Goal: Task Accomplishment & Management: Complete application form

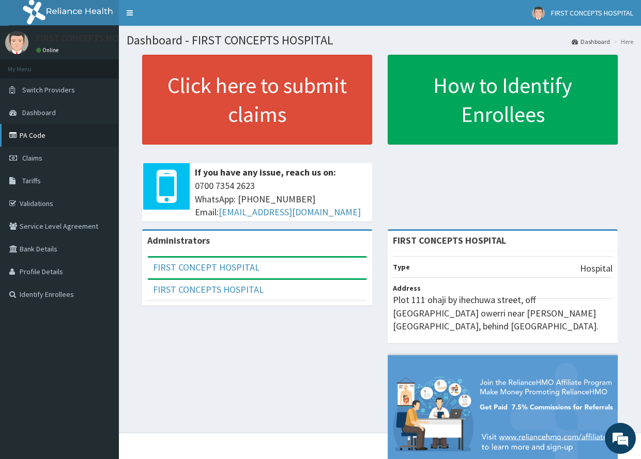
click at [33, 134] on link "PA Code" at bounding box center [59, 135] width 119 height 23
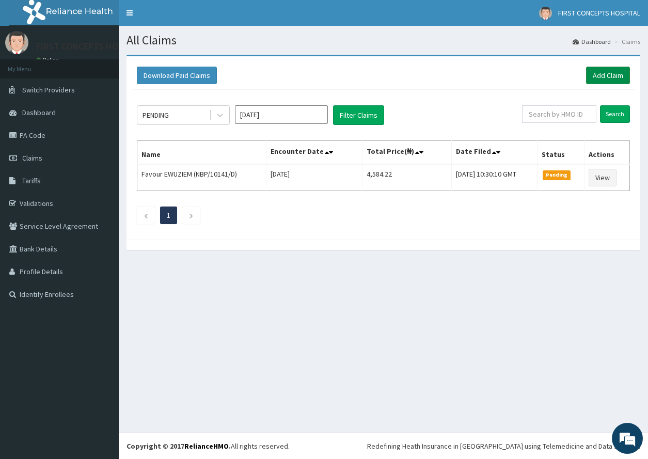
click at [608, 74] on link "Add Claim" at bounding box center [608, 76] width 44 height 18
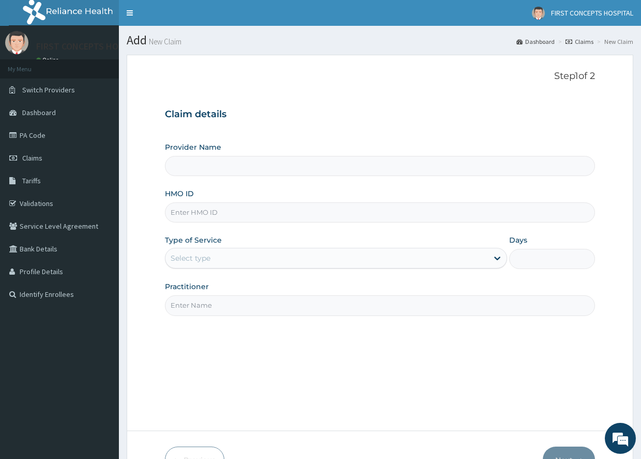
type input "FIRST CONCEPTS HOSPITAL"
click at [212, 214] on input "HMO ID" at bounding box center [379, 212] width 429 height 20
type input "NBP/10141/B"
click at [230, 256] on div "Select type" at bounding box center [326, 258] width 322 height 17
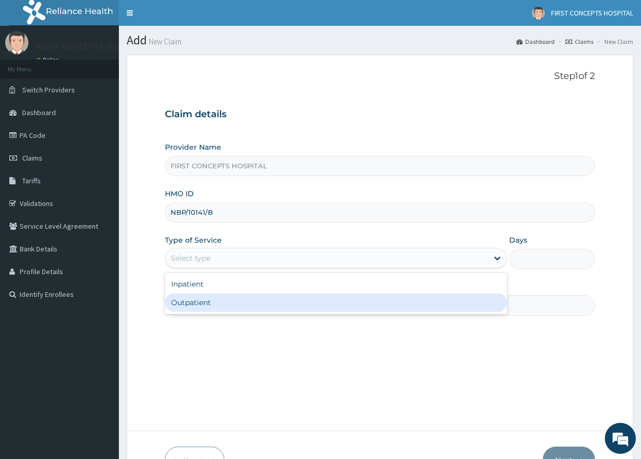
click at [199, 301] on div "Outpatient" at bounding box center [336, 302] width 342 height 19
type input "1"
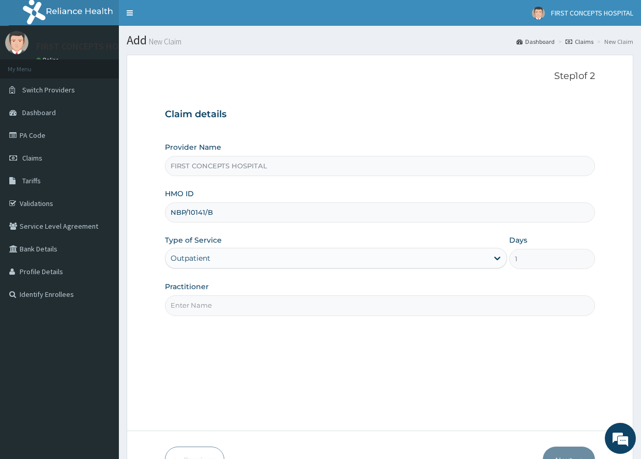
click at [209, 305] on input "Practitioner" at bounding box center [379, 305] width 429 height 20
type input "DR [PERSON_NAME]"
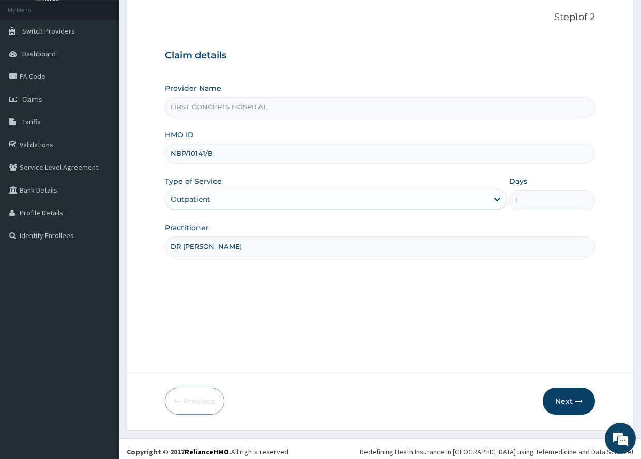
scroll to position [65, 0]
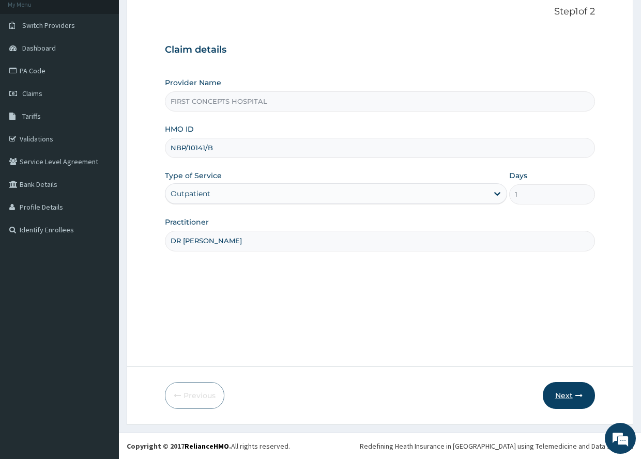
click at [564, 394] on button "Next" at bounding box center [568, 395] width 52 height 27
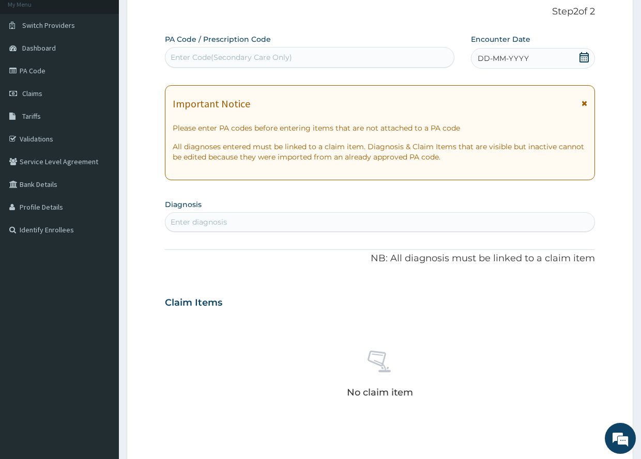
click at [240, 56] on div "Enter Code(Secondary Care Only)" at bounding box center [230, 57] width 121 height 10
type input "PA/B89DC2"
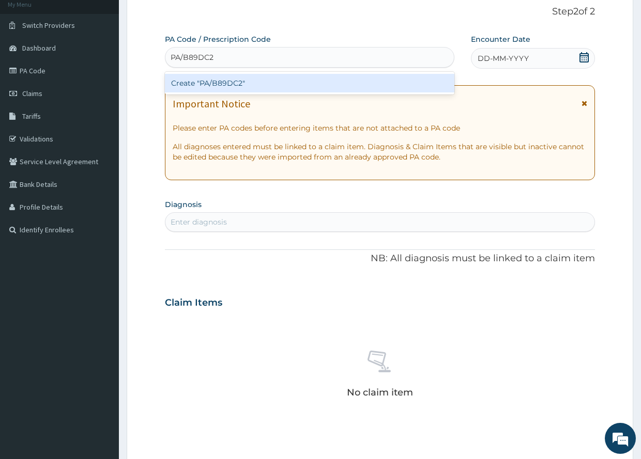
click at [230, 81] on div "Create "PA/B89DC2"" at bounding box center [309, 83] width 289 height 19
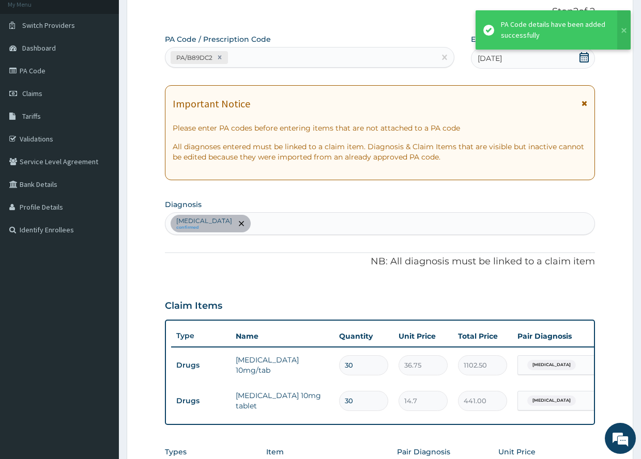
click at [582, 56] on icon at bounding box center [584, 57] width 10 height 10
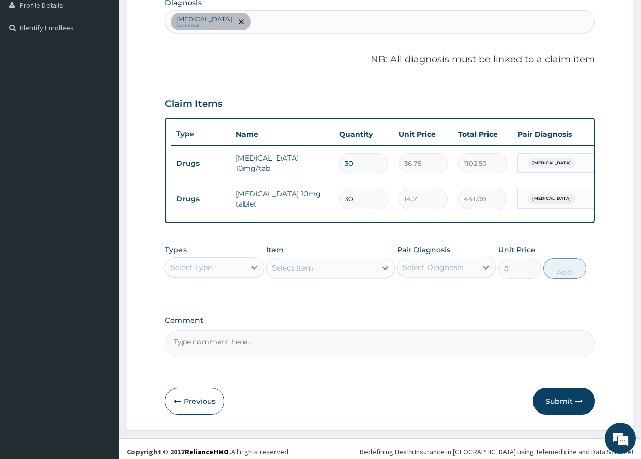
scroll to position [280, 0]
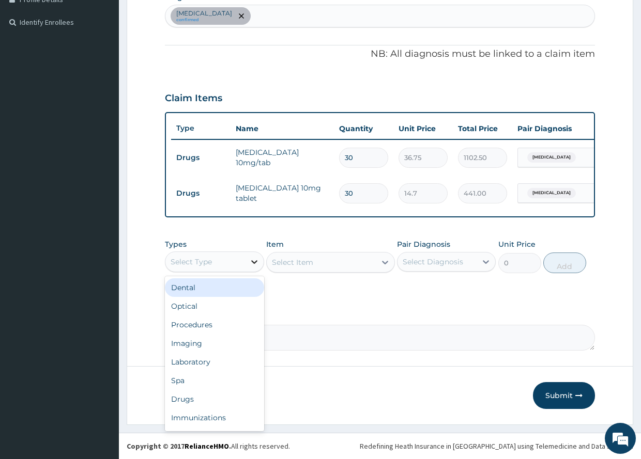
click at [250, 261] on icon at bounding box center [254, 262] width 10 height 10
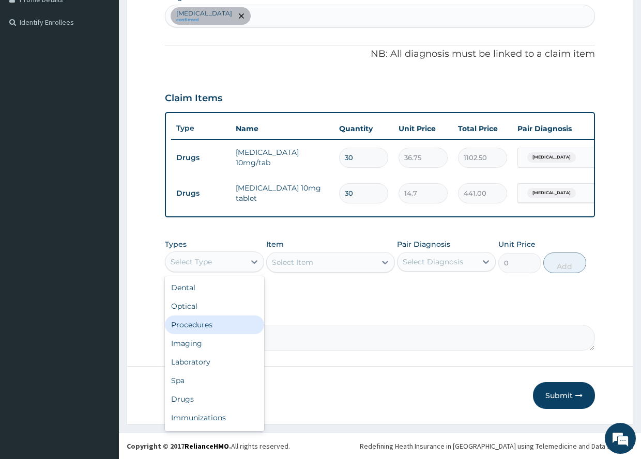
click at [199, 323] on div "Procedures" at bounding box center [214, 325] width 99 height 19
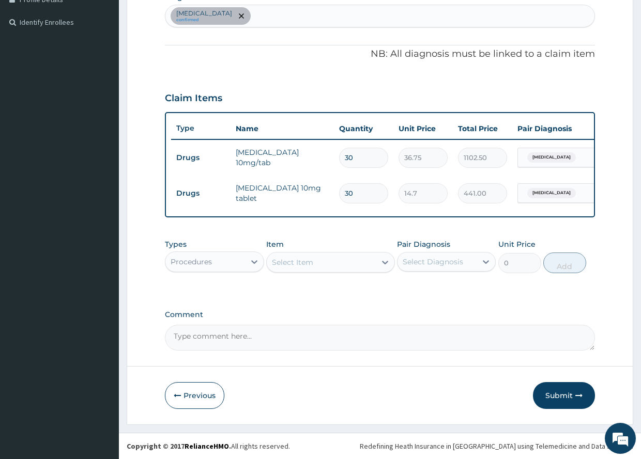
click at [385, 263] on icon at bounding box center [385, 263] width 6 height 4
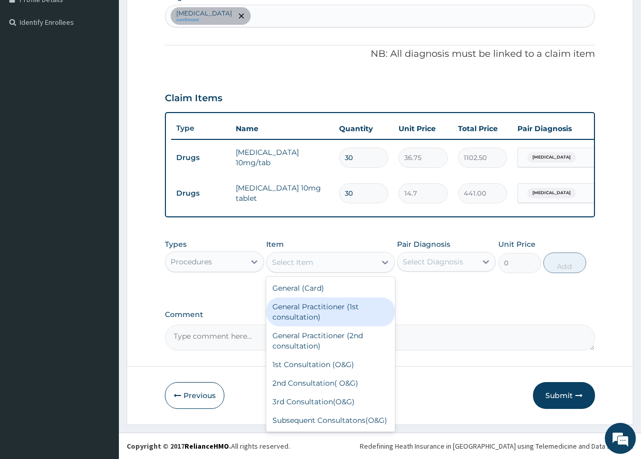
click at [303, 311] on div "General Practitioner (1st consultation)" at bounding box center [330, 312] width 129 height 29
type input "1500"
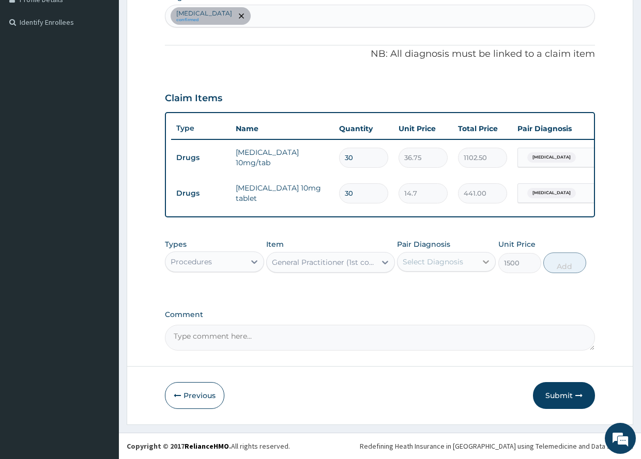
click at [486, 262] on icon at bounding box center [485, 262] width 10 height 10
click at [406, 291] on input "checkbox" at bounding box center [406, 287] width 7 height 7
checkbox input "true"
click at [564, 263] on button "Add" at bounding box center [564, 263] width 43 height 21
type input "0"
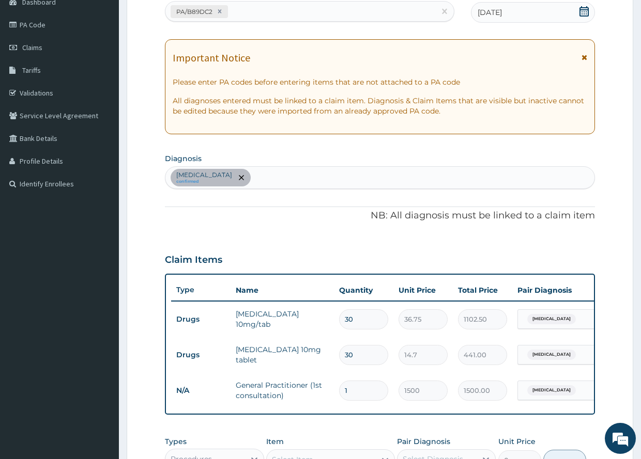
scroll to position [109, 0]
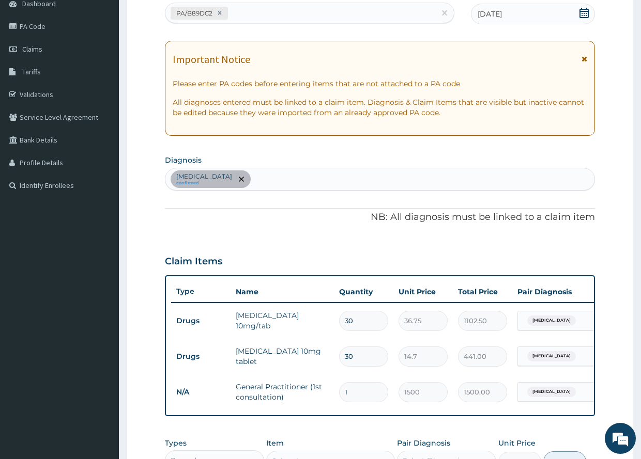
click at [290, 179] on div "Benign hypertension confirmed" at bounding box center [379, 179] width 428 height 22
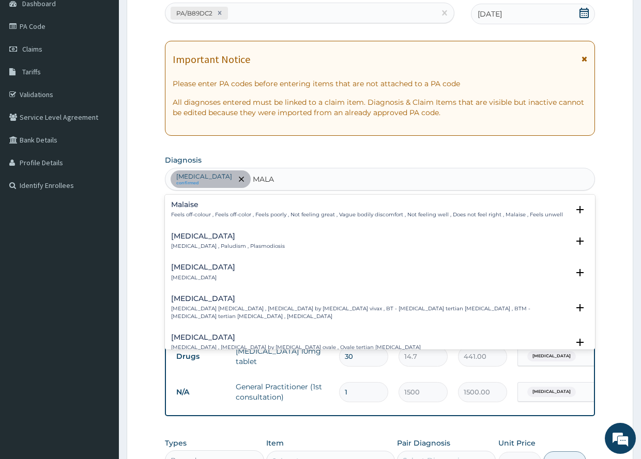
type input "MALAR"
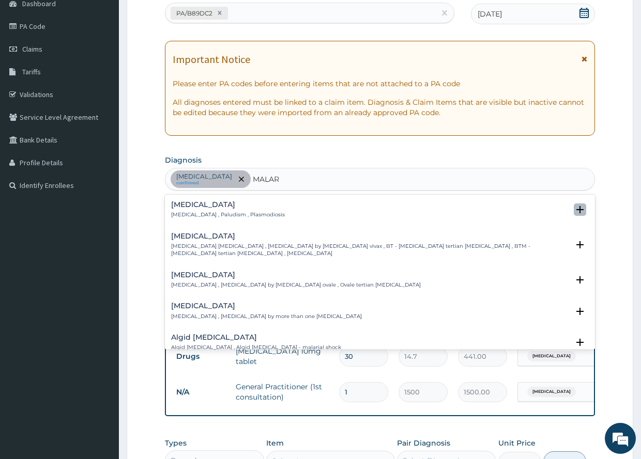
click at [576, 208] on icon "open select status" at bounding box center [579, 209] width 7 height 7
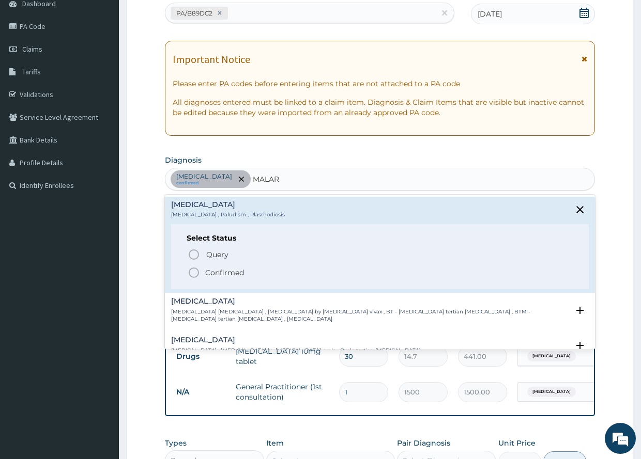
click at [193, 272] on icon "status option filled" at bounding box center [194, 273] width 12 height 12
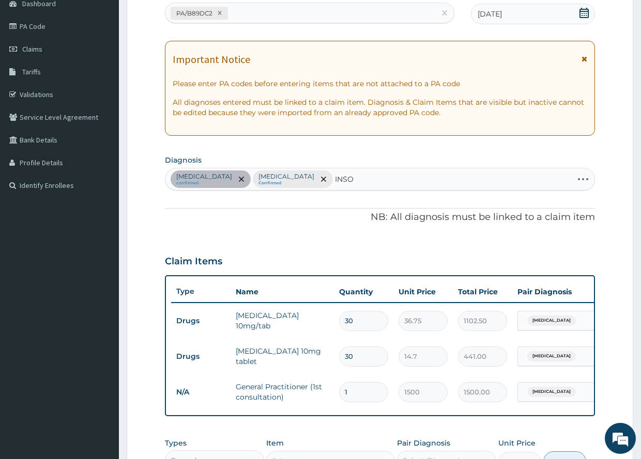
type input "INSOM"
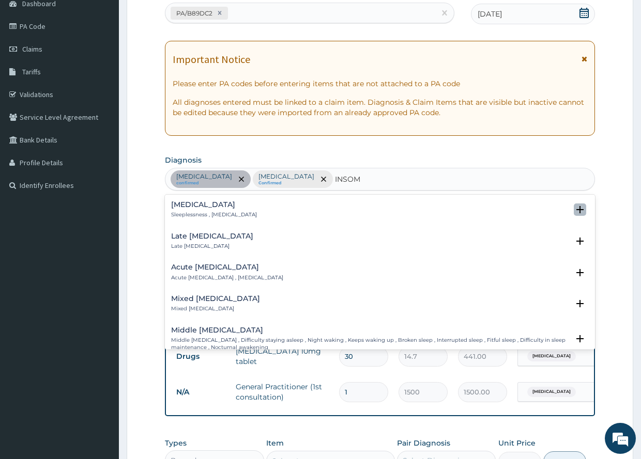
click at [576, 209] on icon "open select status" at bounding box center [579, 209] width 7 height 7
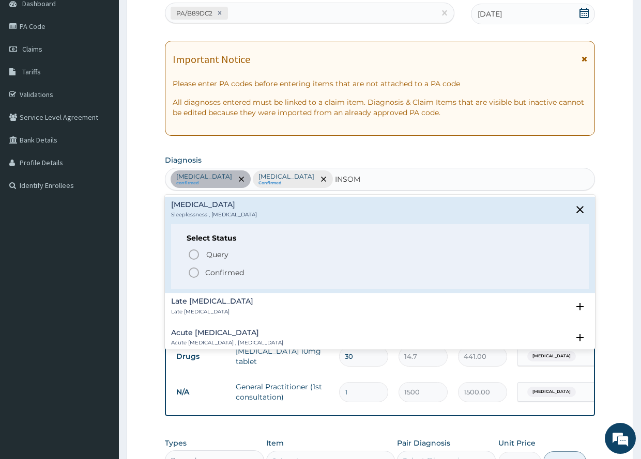
click at [194, 272] on icon "status option filled" at bounding box center [194, 273] width 12 height 12
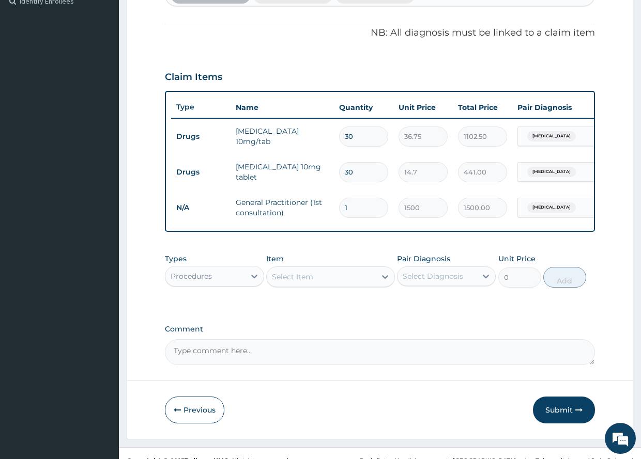
scroll to position [302, 0]
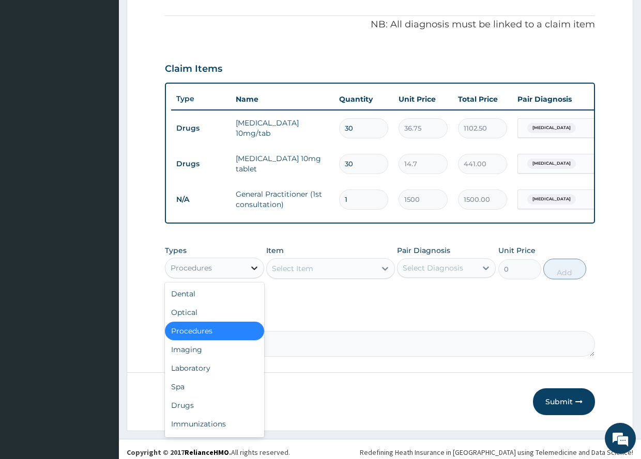
click at [256, 273] on icon at bounding box center [254, 268] width 10 height 10
click at [193, 374] on div "Laboratory" at bounding box center [214, 368] width 99 height 19
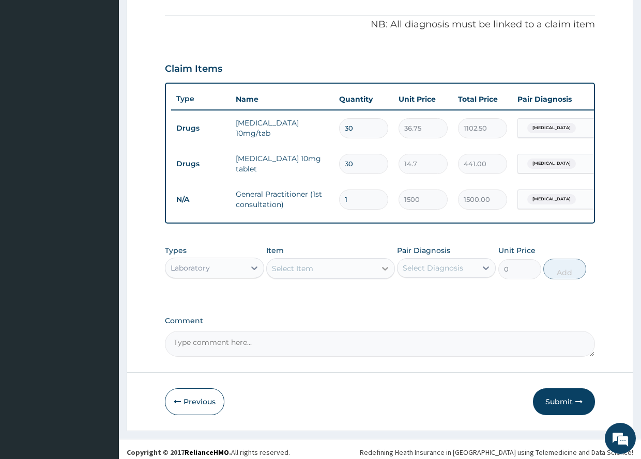
click at [386, 271] on icon at bounding box center [385, 269] width 6 height 4
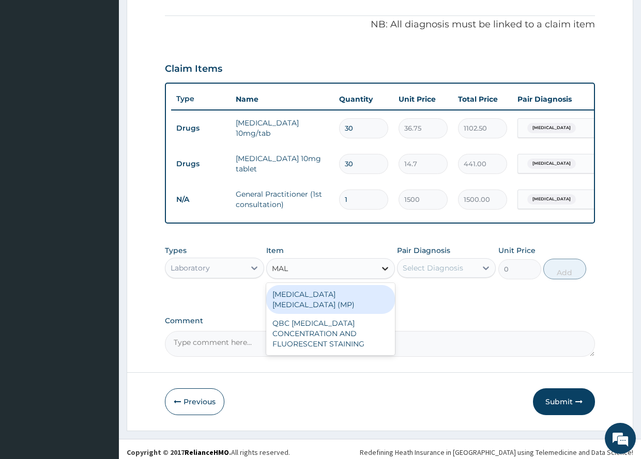
type input "MALA"
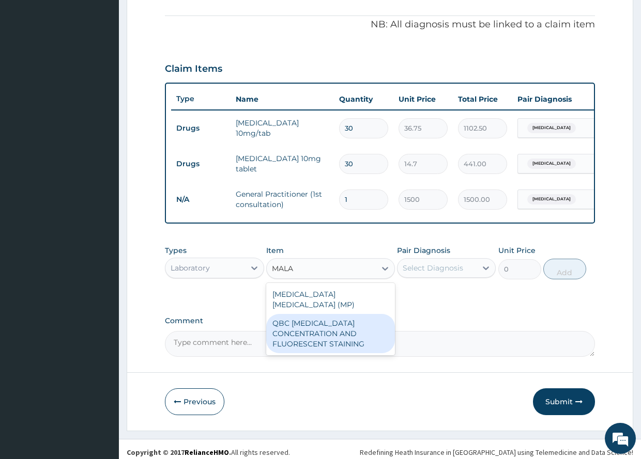
click at [315, 330] on div "QBC MALARIA CONCENTRATION AND FLUORESCENT STAINING" at bounding box center [330, 333] width 129 height 39
type input "1200"
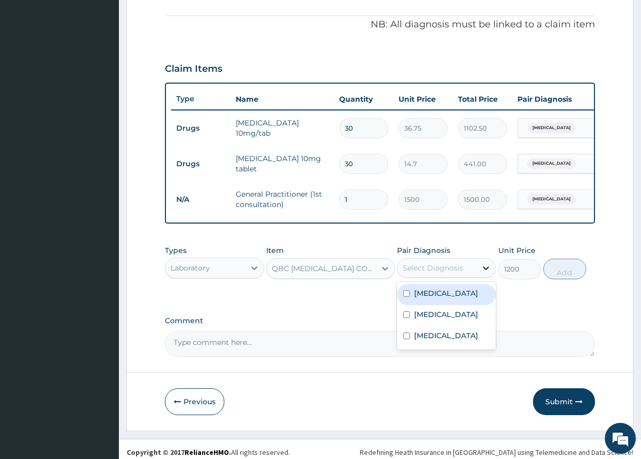
click at [485, 273] on icon at bounding box center [485, 268] width 10 height 10
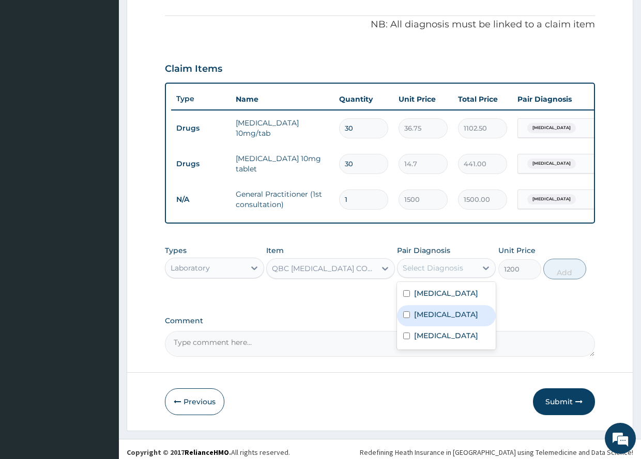
click at [408, 318] on input "checkbox" at bounding box center [406, 314] width 7 height 7
checkbox input "true"
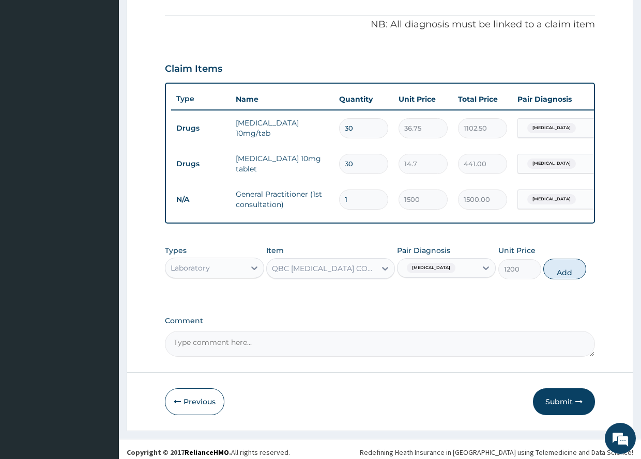
click at [563, 276] on button "Add" at bounding box center [564, 269] width 43 height 21
type input "0"
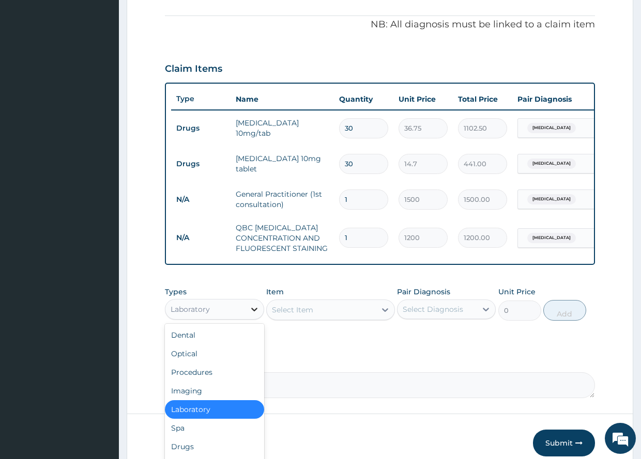
click at [254, 314] on icon at bounding box center [254, 309] width 10 height 10
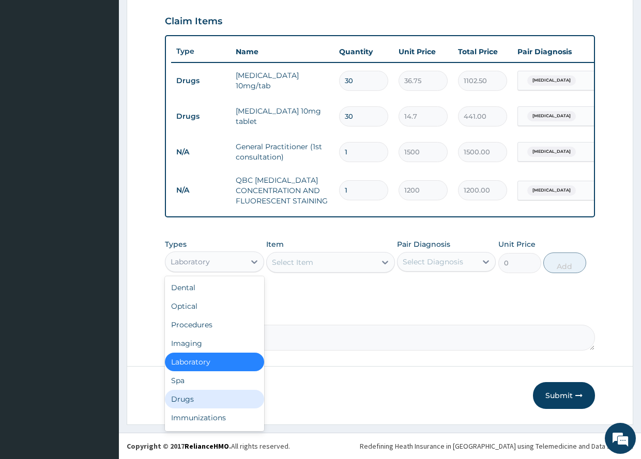
click at [184, 400] on div "Drugs" at bounding box center [214, 399] width 99 height 19
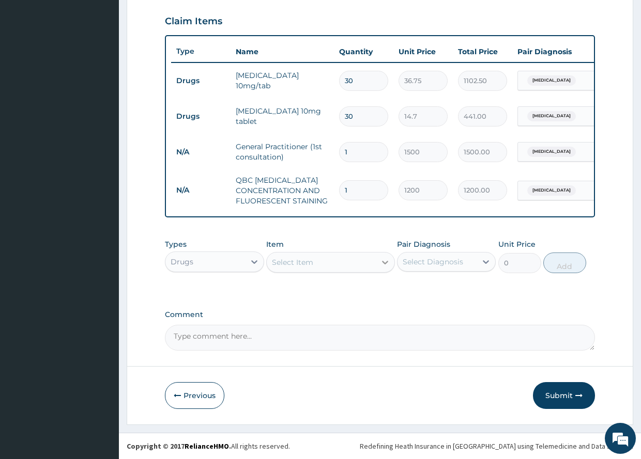
click at [384, 261] on icon at bounding box center [385, 262] width 10 height 10
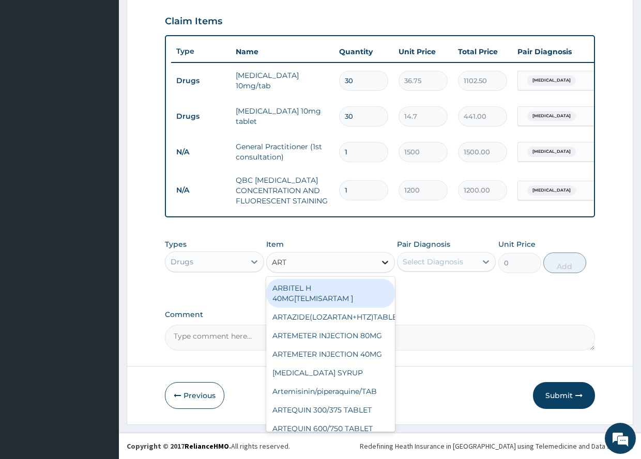
type input "ARTE"
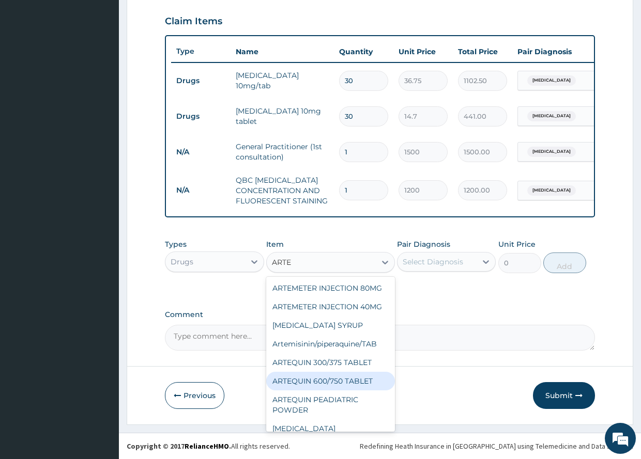
click at [336, 391] on div "ARTEQUIN 600/750 TABLET" at bounding box center [330, 381] width 129 height 19
type input "157.5"
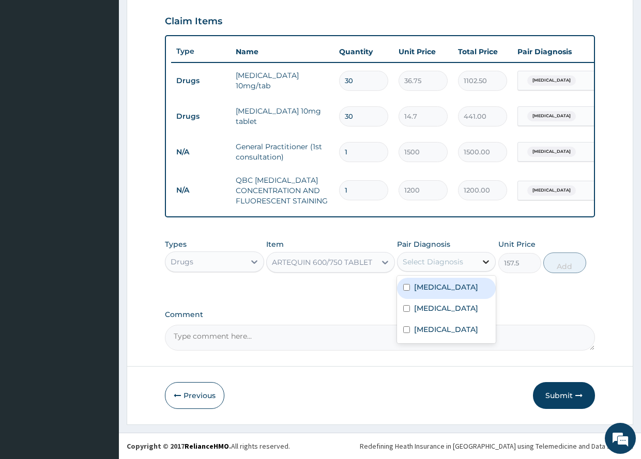
click at [486, 262] on icon at bounding box center [485, 262] width 10 height 10
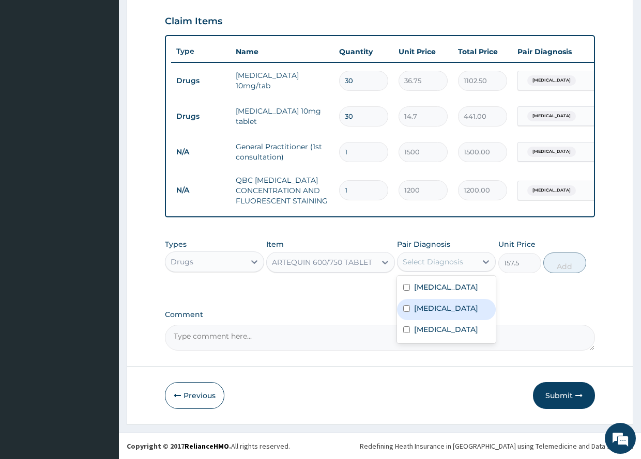
click at [407, 312] on input "checkbox" at bounding box center [406, 308] width 7 height 7
checkbox input "true"
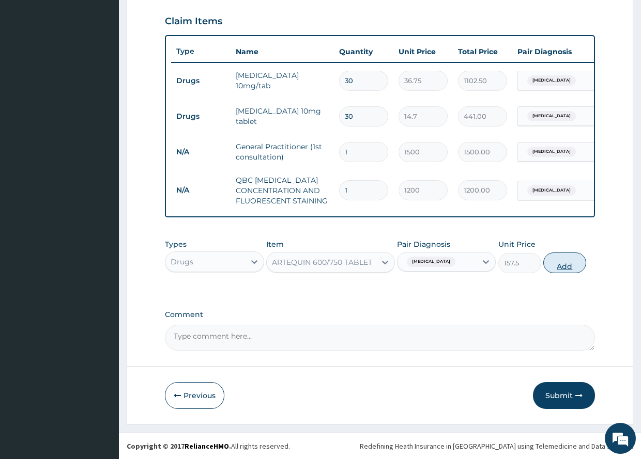
click at [568, 263] on button "Add" at bounding box center [564, 263] width 43 height 21
type input "0"
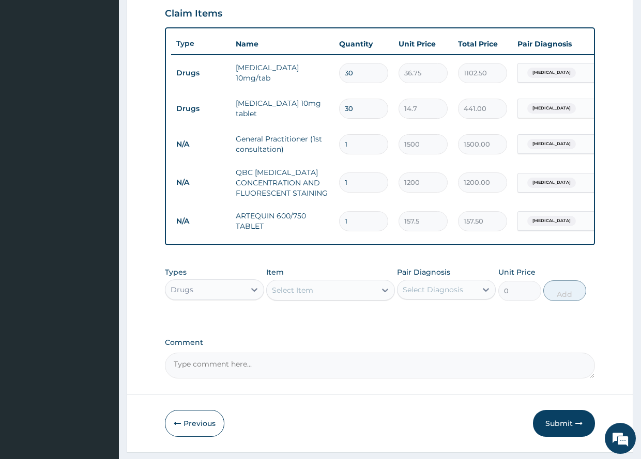
type input "0.00"
type input "6"
type input "945.00"
type input "6"
click at [306, 295] on div "Select Item" at bounding box center [292, 290] width 41 height 10
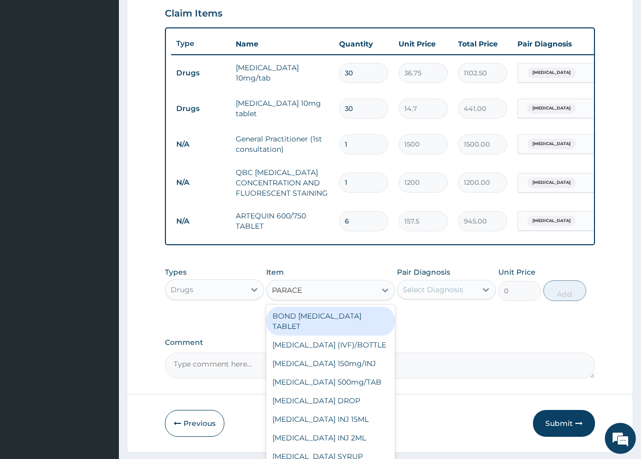
type input "PARACET"
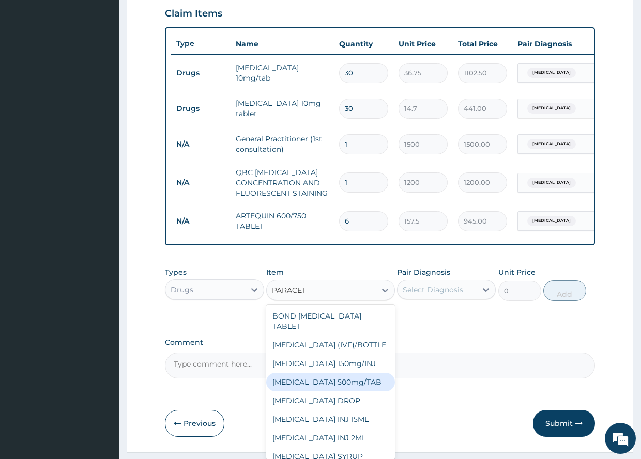
scroll to position [27, 0]
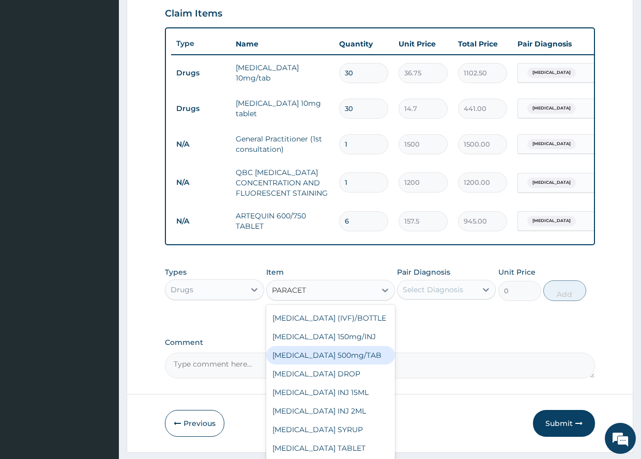
click at [346, 362] on div "PARACETAMOL 500mg/TAB" at bounding box center [330, 355] width 129 height 19
type input "5.25"
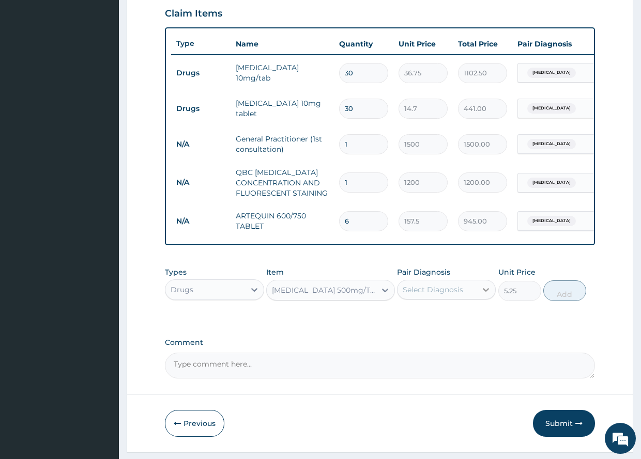
click at [485, 295] on icon at bounding box center [485, 290] width 10 height 10
click at [407, 340] on input "checkbox" at bounding box center [406, 336] width 7 height 7
checkbox input "true"
click at [568, 298] on button "Add" at bounding box center [564, 290] width 43 height 21
type input "0"
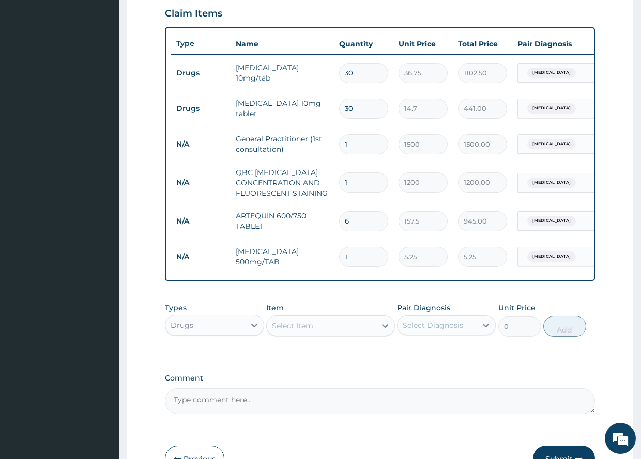
type input "18"
type input "94.50"
type input "18"
click at [382, 331] on icon at bounding box center [385, 326] width 10 height 10
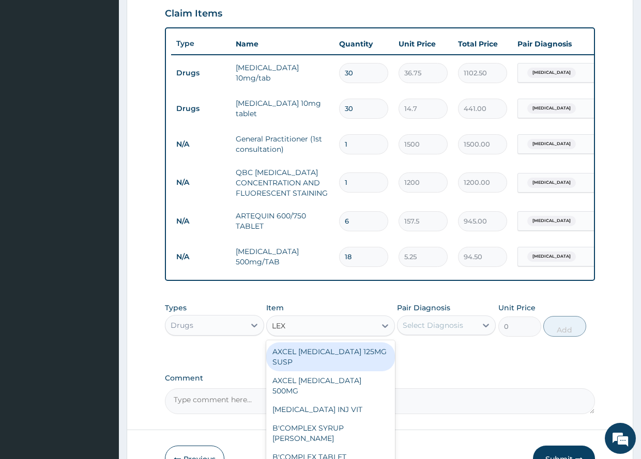
type input "LEXO"
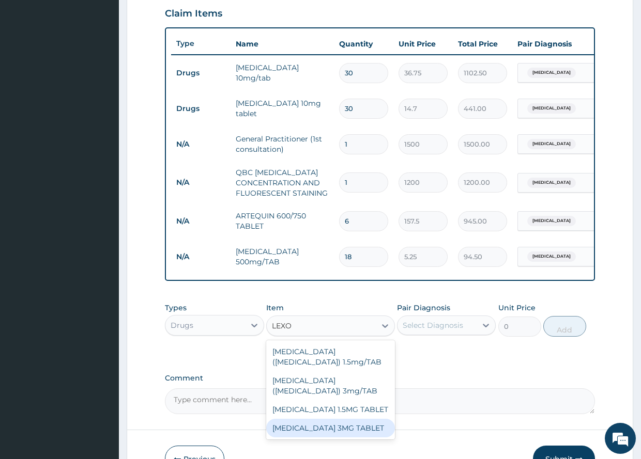
click at [330, 436] on div "LEXOTAN 3MG TABLET" at bounding box center [330, 428] width 129 height 19
type input "105"
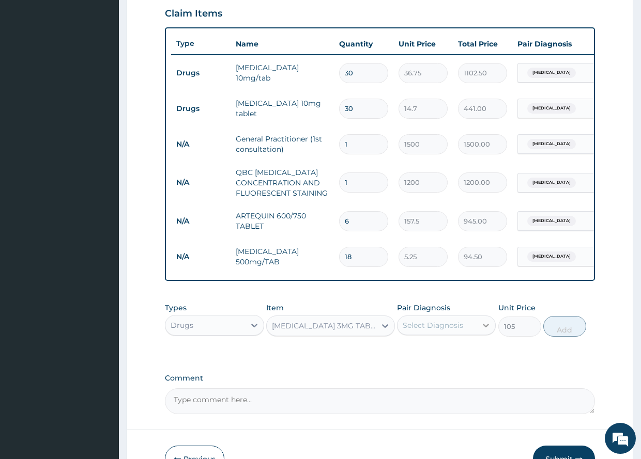
click at [485, 331] on icon at bounding box center [485, 325] width 10 height 10
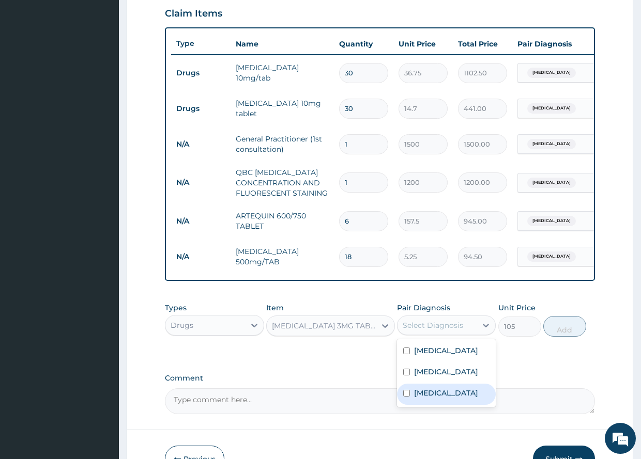
click at [406, 397] on input "checkbox" at bounding box center [406, 393] width 7 height 7
checkbox input "true"
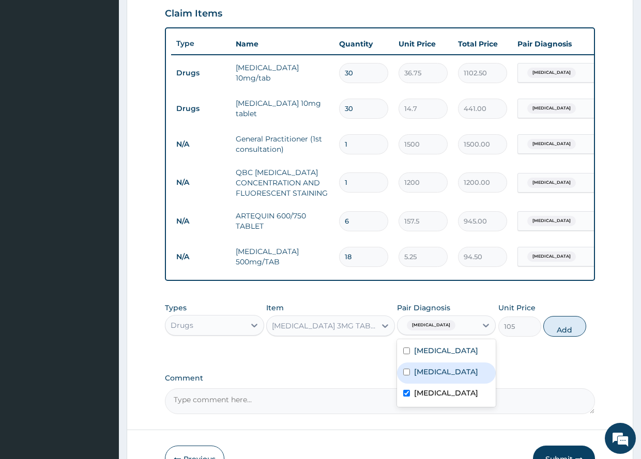
click at [568, 336] on button "Add" at bounding box center [564, 326] width 43 height 21
type input "0"
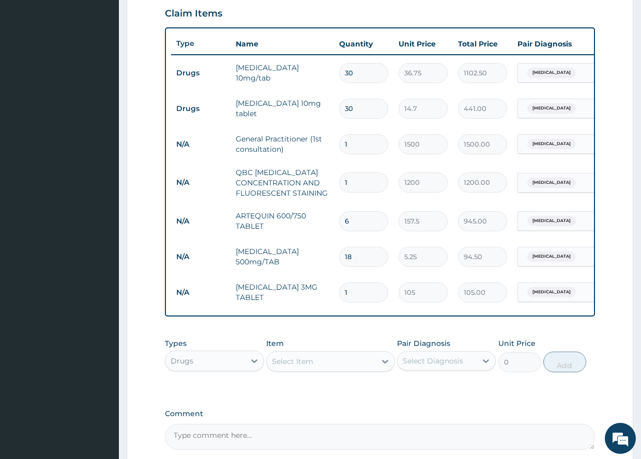
type input "10"
type input "1050.00"
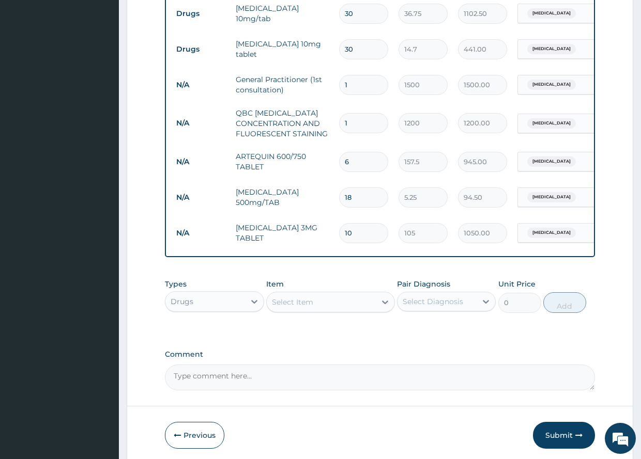
scroll to position [450, 0]
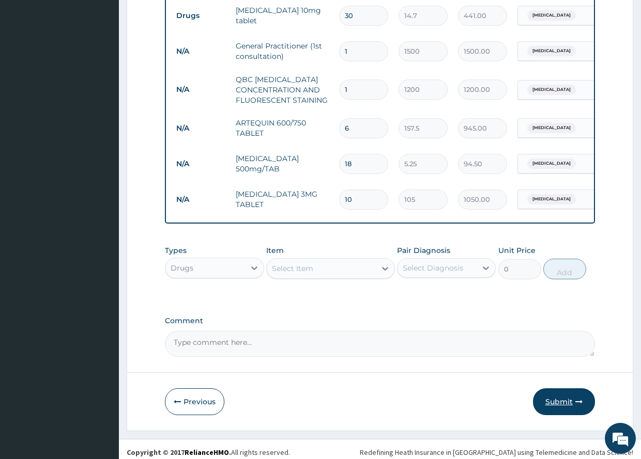
type input "10"
click at [563, 407] on button "Submit" at bounding box center [564, 401] width 62 height 27
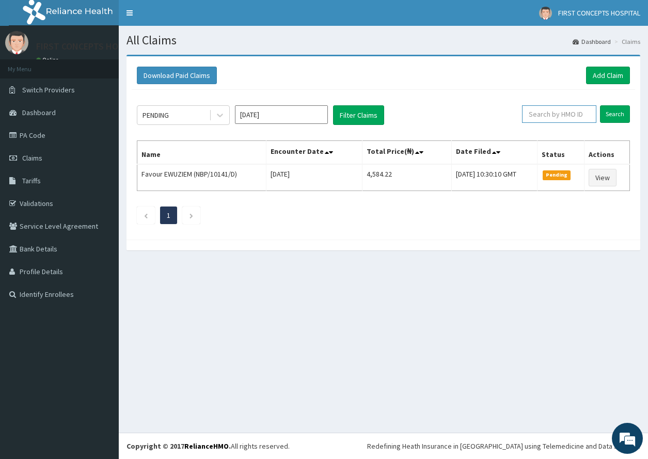
click at [560, 115] on input "text" at bounding box center [559, 114] width 74 height 18
type input "NBP/10141/B"
click at [618, 111] on input "Search" at bounding box center [615, 114] width 30 height 18
